Goal: Task Accomplishment & Management: Understand process/instructions

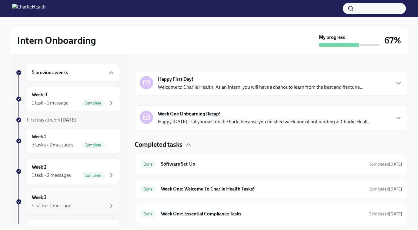
scroll to position [117, 0]
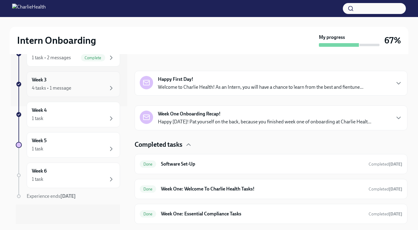
click at [81, 86] on div "4 tasks • 1 message" at bounding box center [73, 87] width 83 height 7
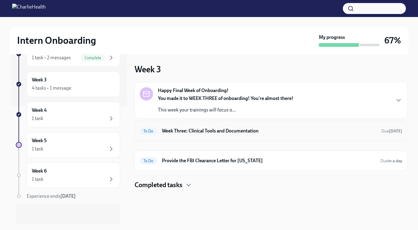
click at [187, 136] on div "To Do Week Three: Clinical Tools and Documentation Due [DATE]" at bounding box center [271, 131] width 273 height 20
click at [191, 133] on h6 "Week Three: Clinical Tools and Documentation" at bounding box center [269, 130] width 215 height 7
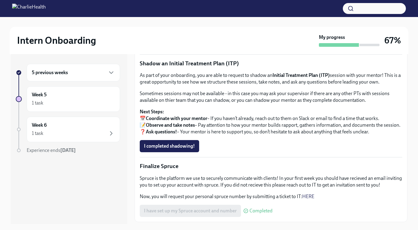
scroll to position [513, 0]
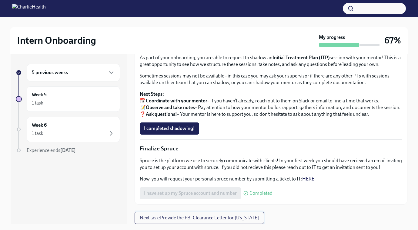
click at [174, 222] on button "Next task : Provide the FBI Clearance Letter for [US_STATE]" at bounding box center [200, 217] width 130 height 12
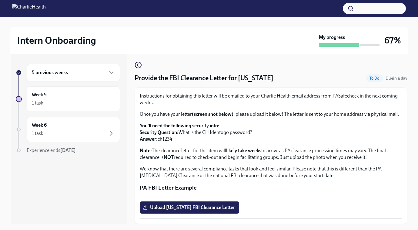
scroll to position [11, 0]
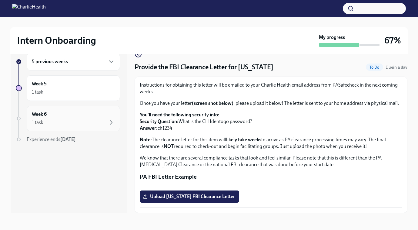
click at [76, 121] on div "1 task" at bounding box center [73, 122] width 83 height 7
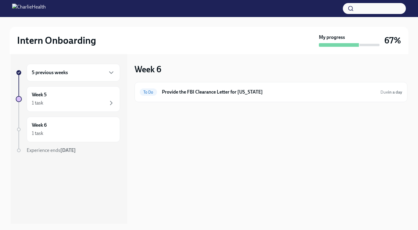
click at [80, 74] on div "5 previous weeks" at bounding box center [73, 72] width 83 height 7
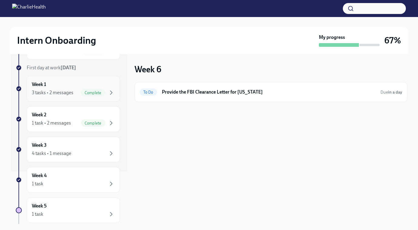
scroll to position [52, 0]
click at [71, 147] on div "Week 3 4 tasks • 1 message" at bounding box center [73, 148] width 83 height 15
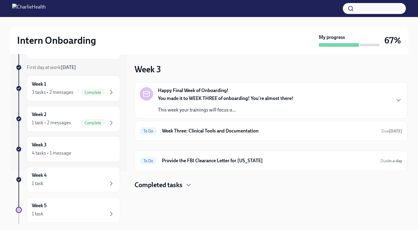
click at [210, 108] on p "This week your trainings will focus o..." at bounding box center [226, 110] width 136 height 7
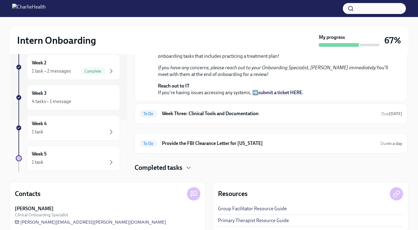
scroll to position [164, 0]
click at [207, 113] on h6 "Week Three: Clinical Tools and Documentation" at bounding box center [269, 113] width 215 height 7
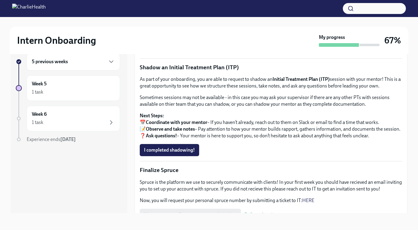
scroll to position [513, 0]
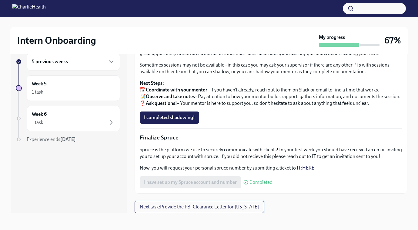
click at [201, 204] on span "Next task : Provide the FBI Clearance Letter for [US_STATE]" at bounding box center [199, 207] width 119 height 6
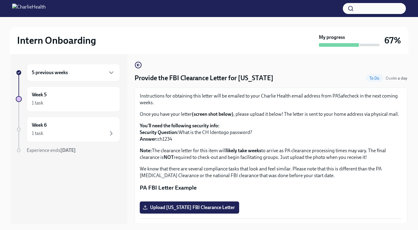
scroll to position [84, 0]
click at [55, 78] on div "5 previous weeks" at bounding box center [73, 73] width 93 height 18
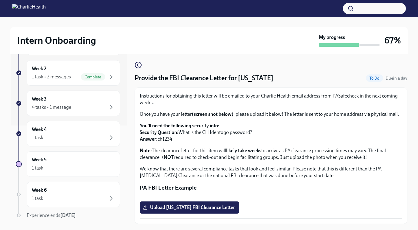
scroll to position [90, 0]
